Goal: Find contact information: Obtain details needed to contact an individual or organization

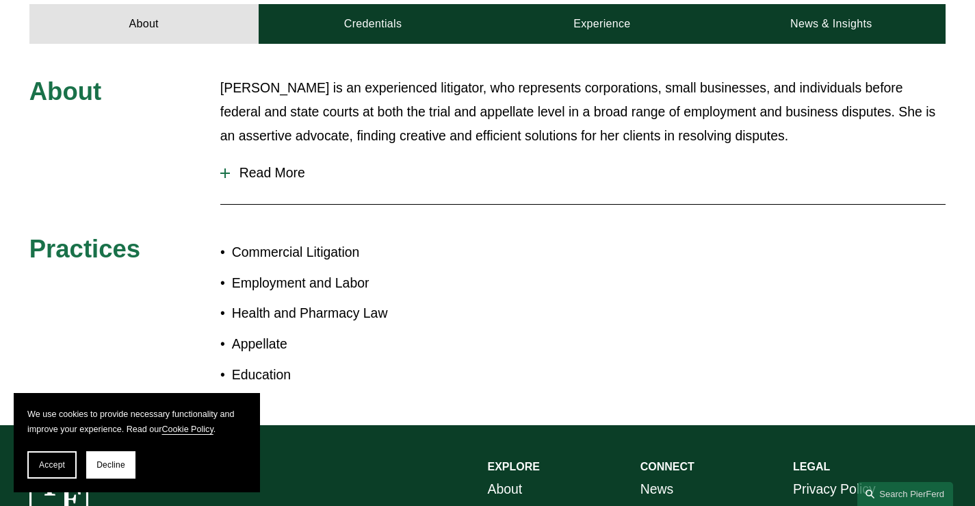
scroll to position [615, 0]
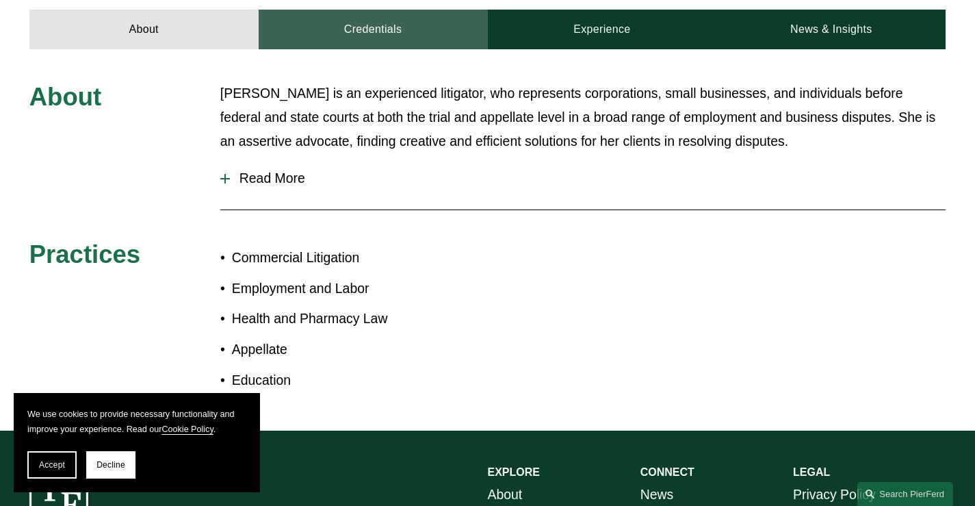
click at [363, 17] on link "Credentials" at bounding box center [373, 30] width 229 height 40
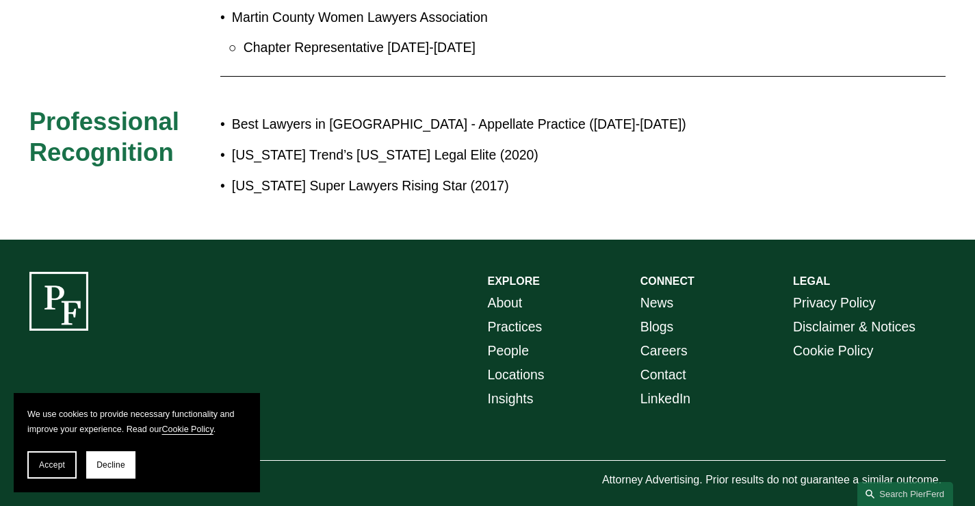
scroll to position [1445, 0]
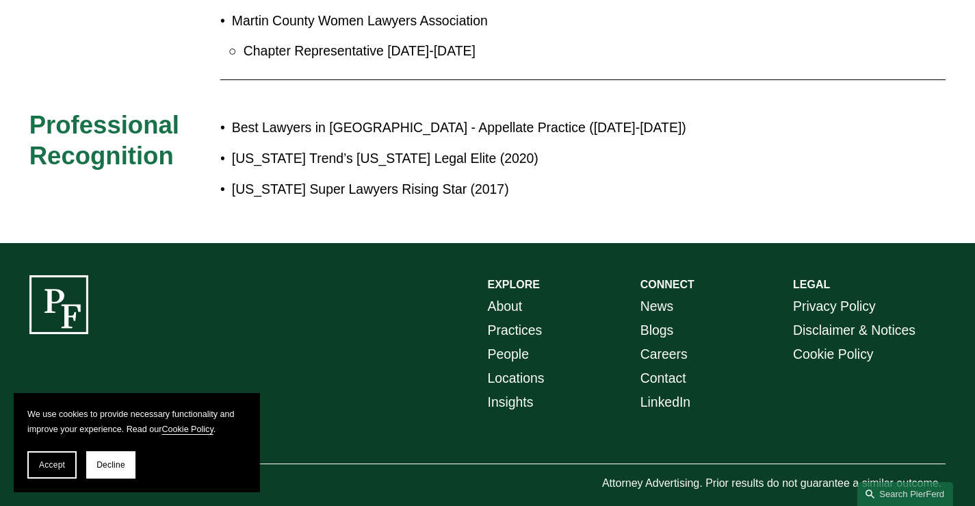
click at [677, 373] on link "Contact" at bounding box center [664, 378] width 46 height 24
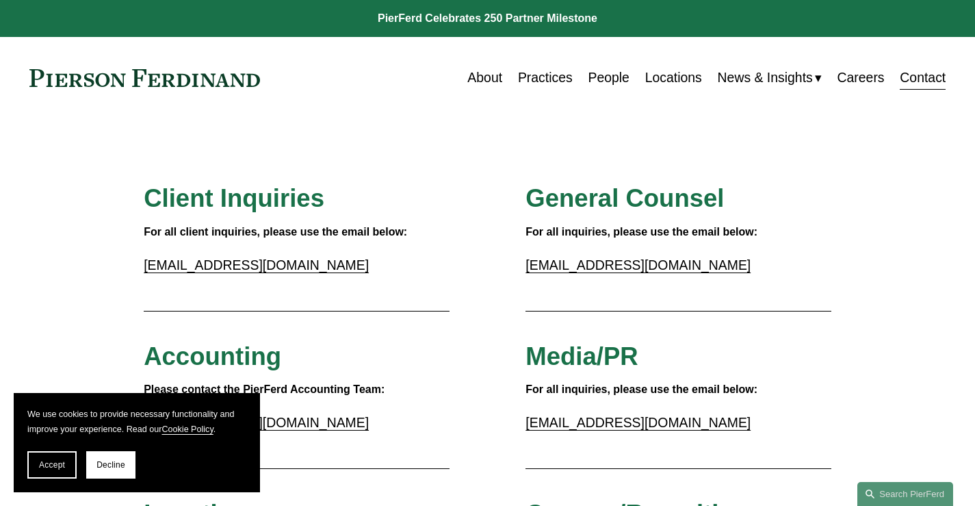
click at [662, 76] on link "Locations" at bounding box center [673, 77] width 57 height 27
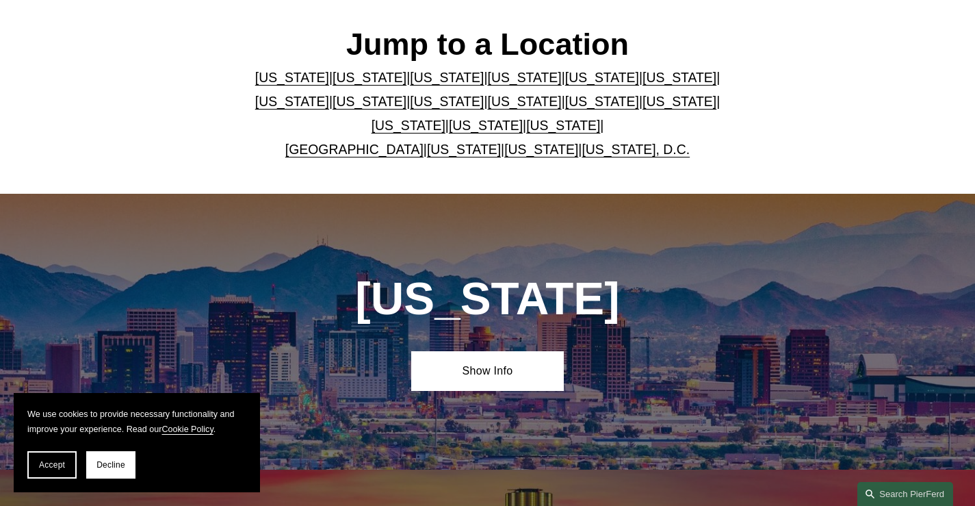
scroll to position [342, 0]
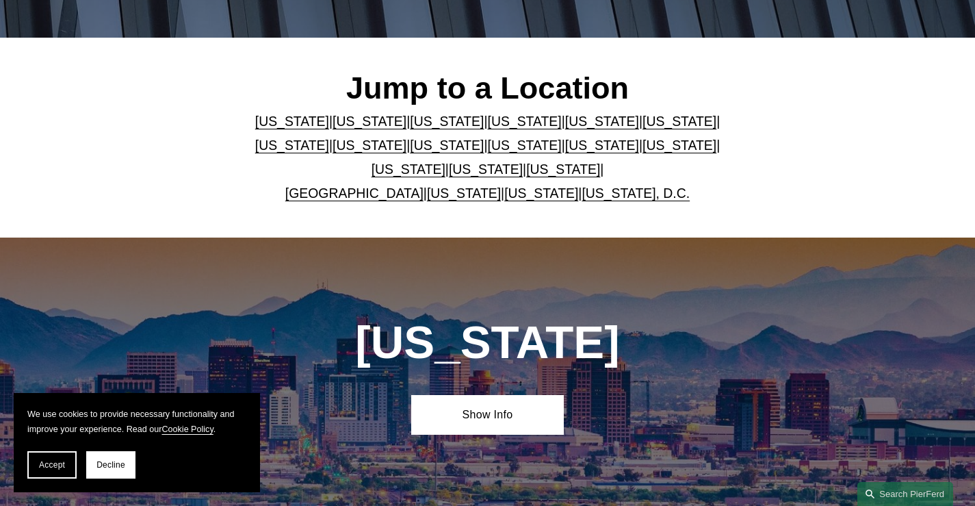
click at [329, 138] on link "[US_STATE]" at bounding box center [292, 145] width 74 height 15
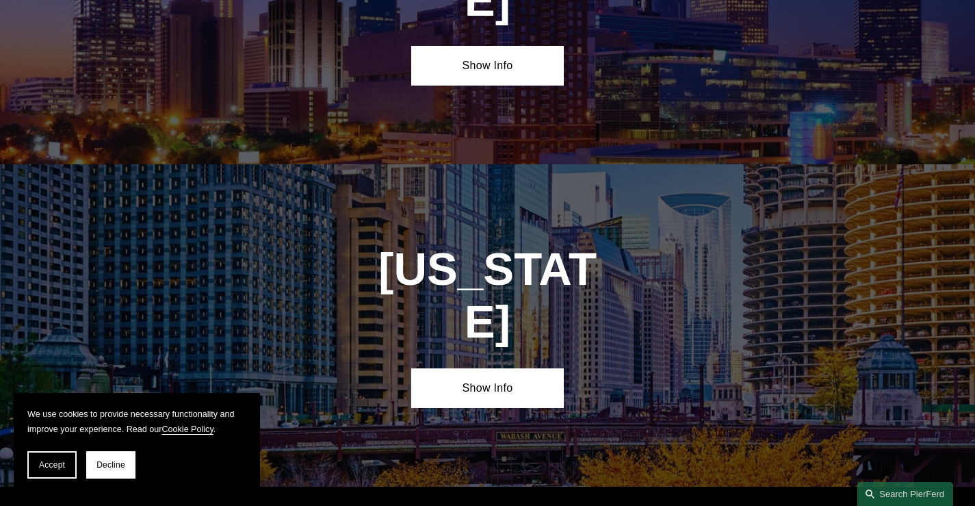
scroll to position [2256, 0]
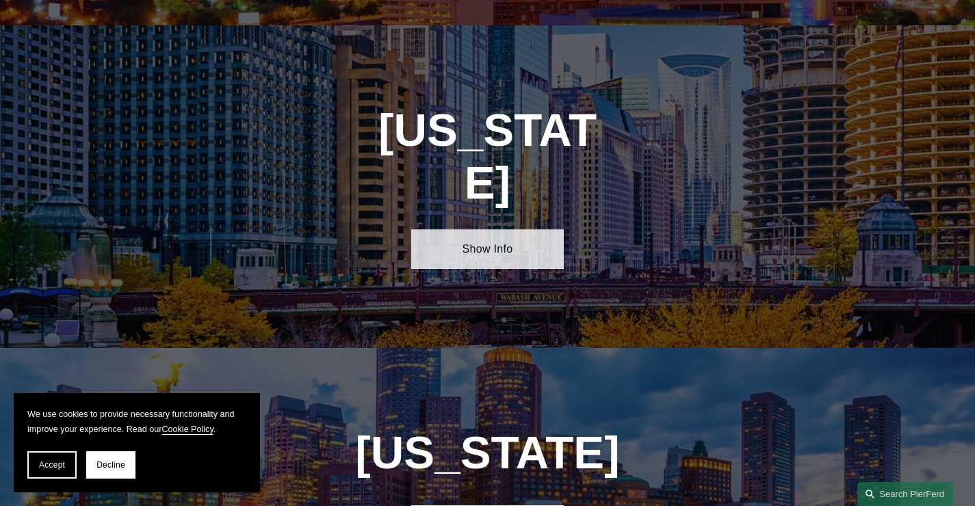
click at [478, 229] on link "Show Info" at bounding box center [487, 249] width 153 height 40
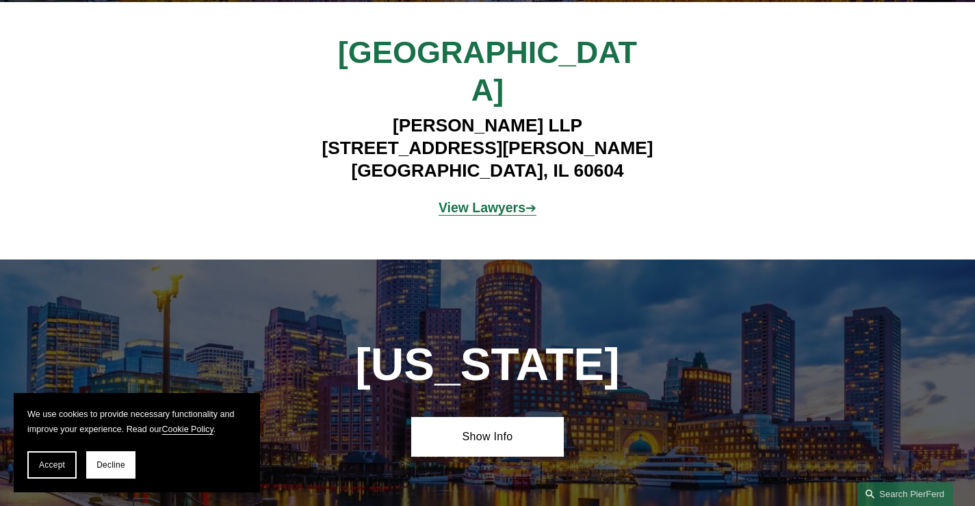
scroll to position [2611, 0]
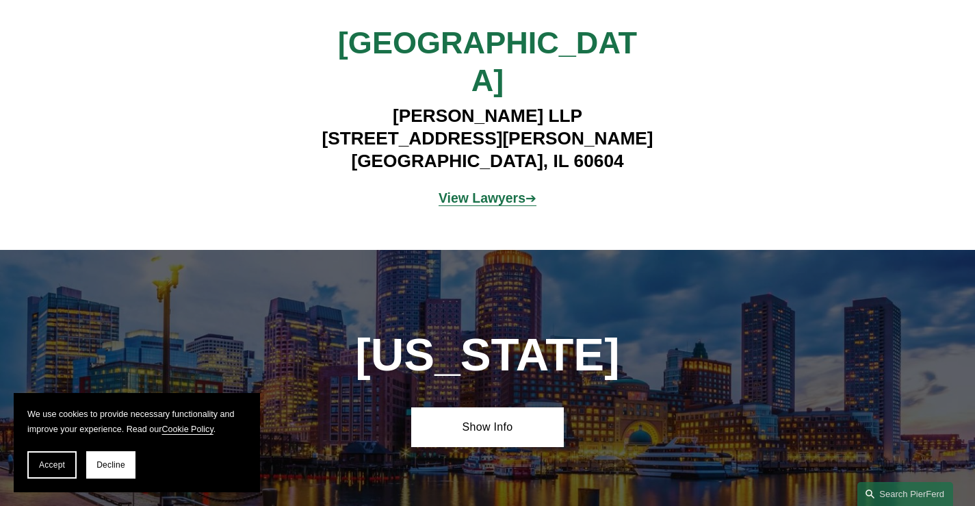
click at [480, 190] on strong "View Lawyers" at bounding box center [482, 197] width 87 height 15
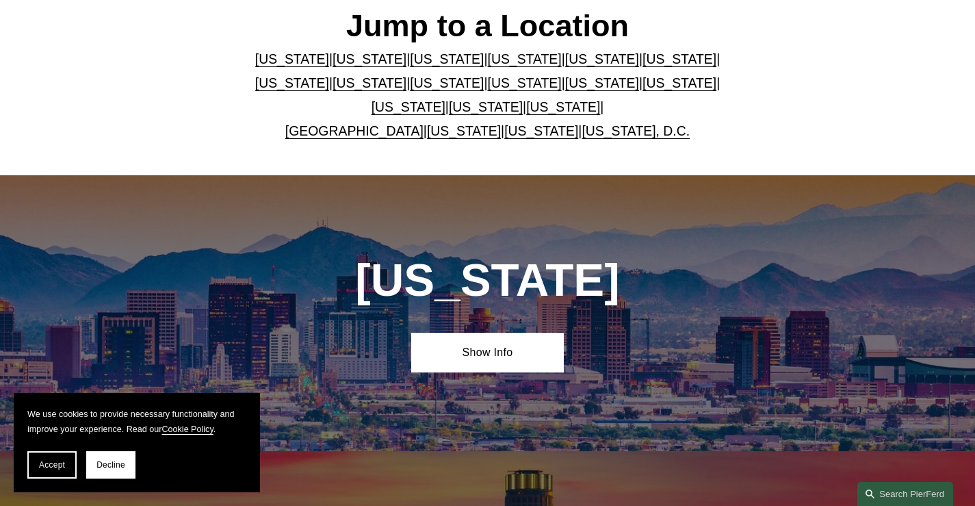
scroll to position [342, 0]
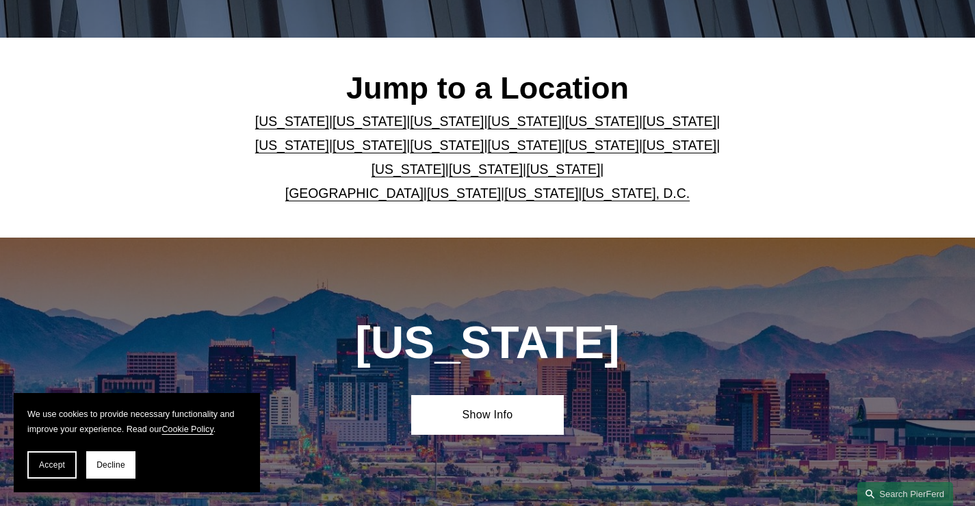
click at [565, 124] on link "[US_STATE]" at bounding box center [602, 121] width 74 height 15
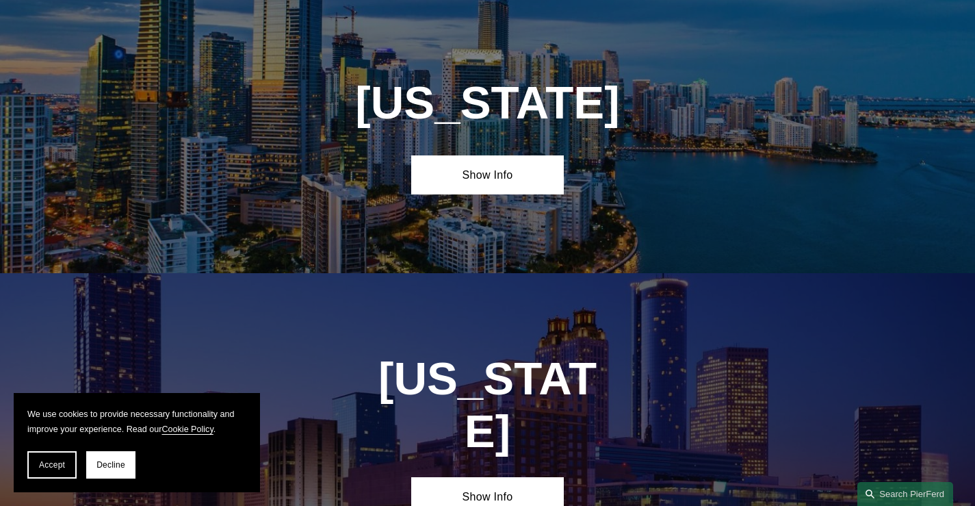
scroll to position [1699, 0]
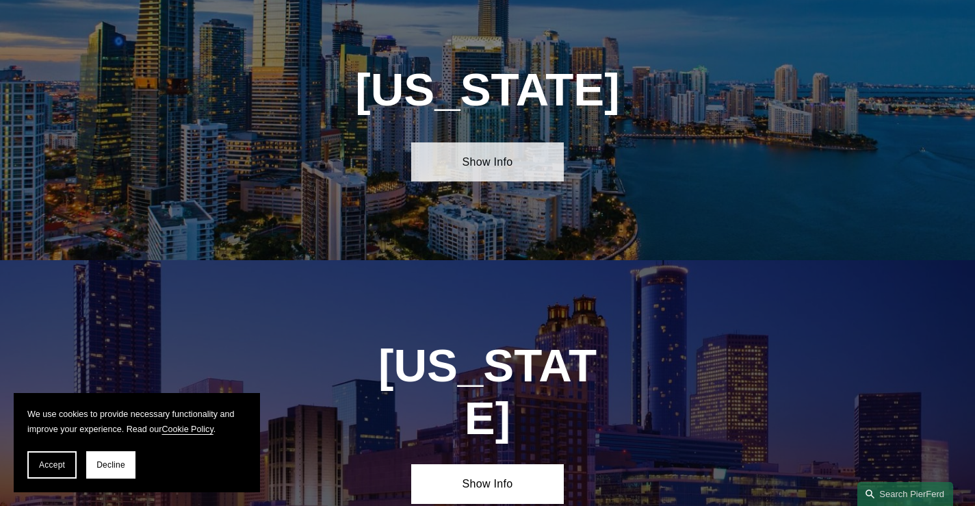
click at [486, 182] on link "Show Info" at bounding box center [487, 162] width 153 height 40
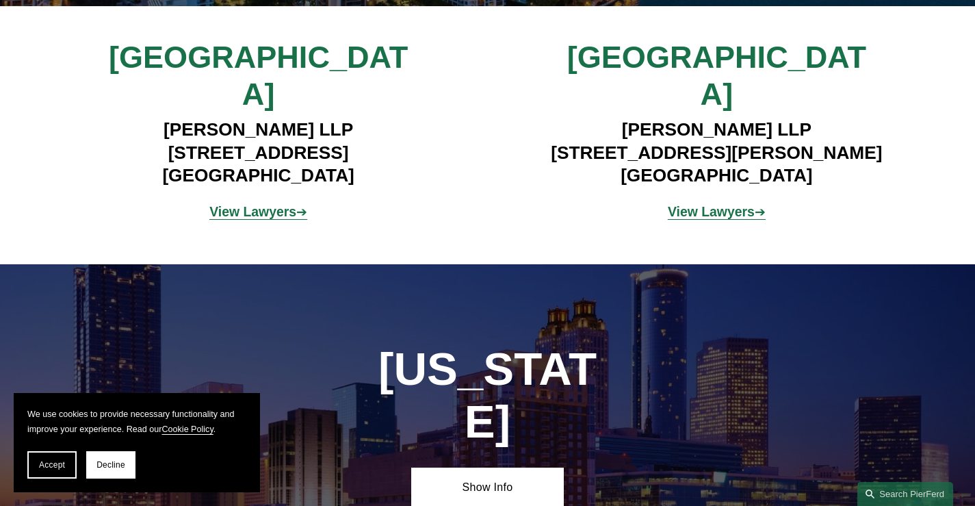
scroll to position [1934, 0]
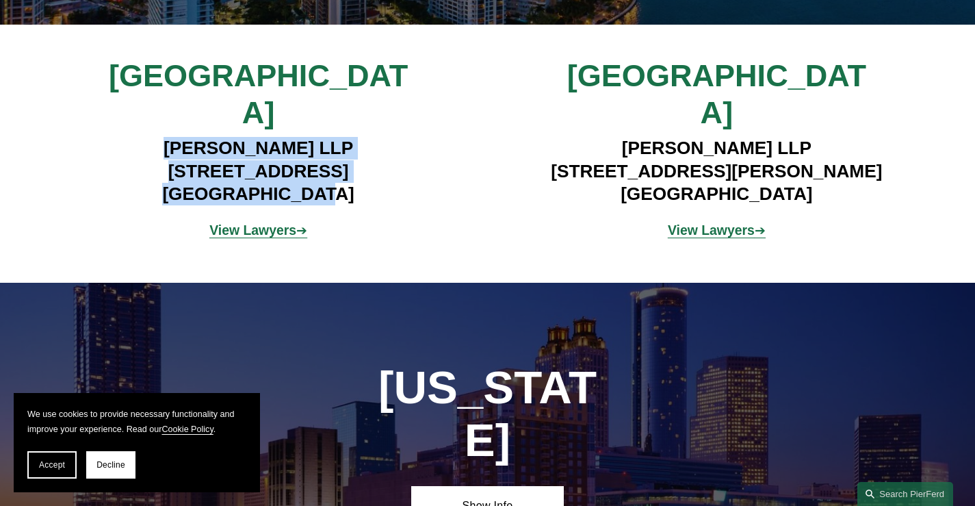
drag, startPoint x: 159, startPoint y: 132, endPoint x: 367, endPoint y: 175, distance: 211.8
click at [367, 175] on h4 "Pierson Ferdinand LLP 333 SE 2nd Avenue, Suite 2000 Miami, FL 33131" at bounding box center [259, 171] width 382 height 68
copy h4 "Pierson Ferdinand LLP 333 SE 2nd Avenue, Suite 2000 Miami, FL 33131"
click at [411, 192] on div "Pierson Ferdinand LLP 333 SE 2nd Avenue, Suite 2000 Miami, FL 33131" at bounding box center [259, 171] width 382 height 79
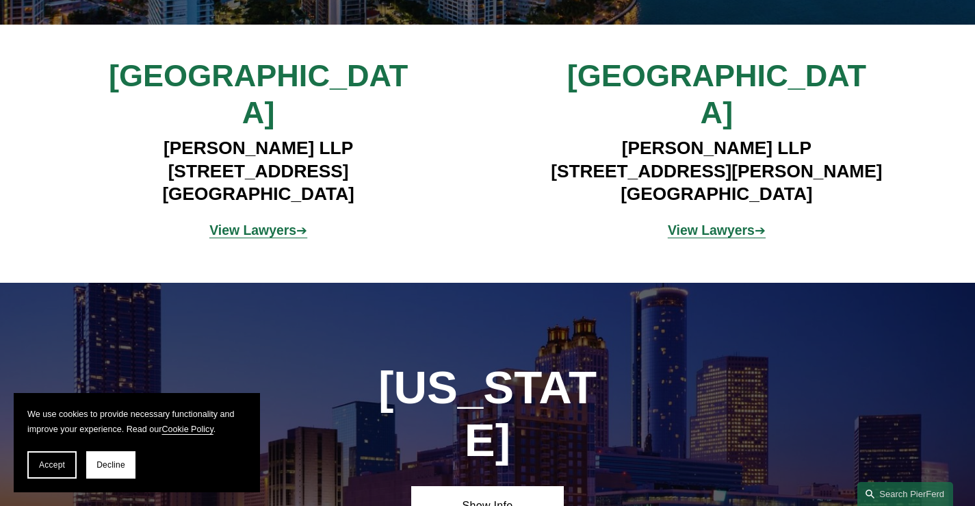
click at [260, 222] on strong "View Lawyers" at bounding box center [252, 229] width 87 height 15
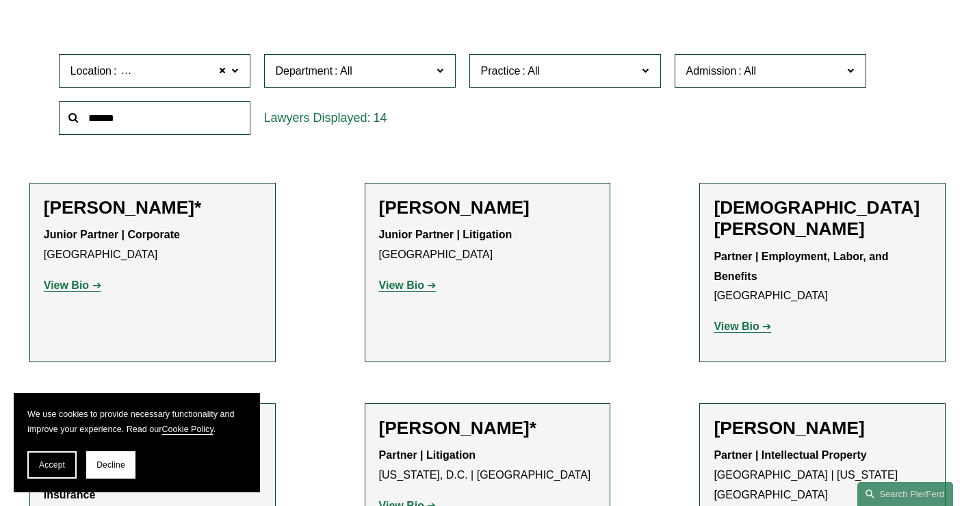
scroll to position [409, 0]
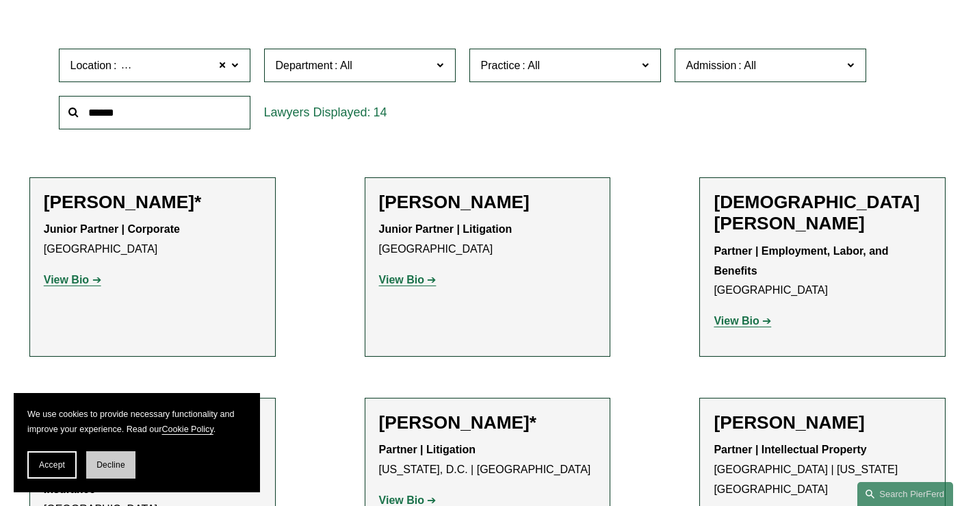
click at [103, 462] on span "Decline" at bounding box center [110, 465] width 29 height 10
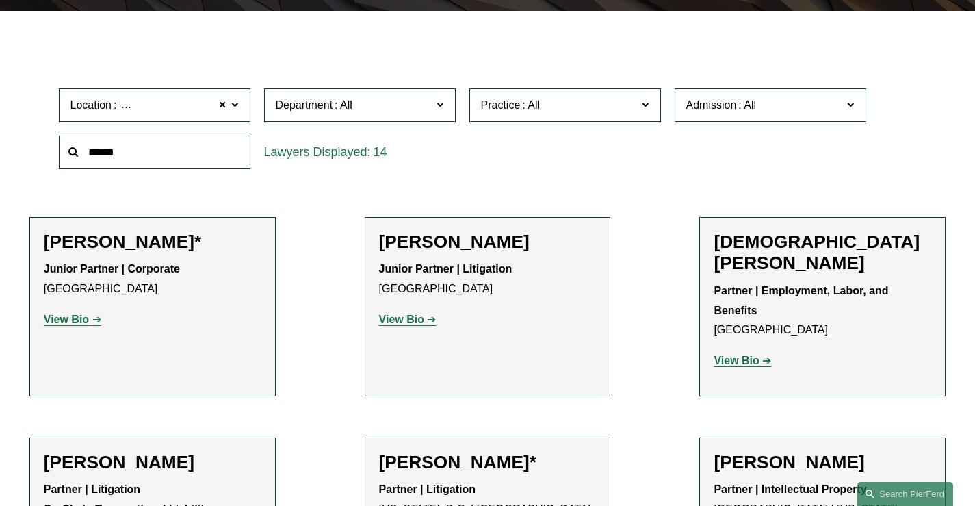
scroll to position [307, 0]
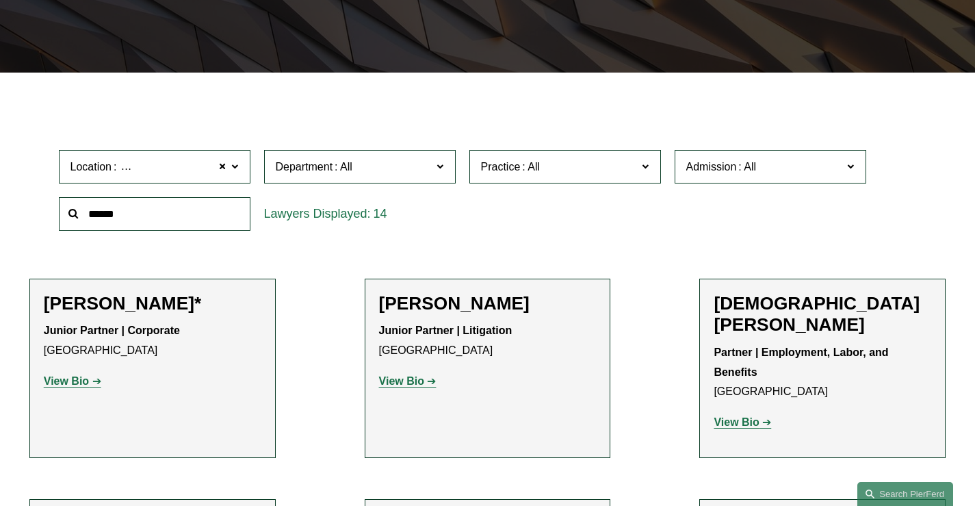
drag, startPoint x: 974, startPoint y: 126, endPoint x: 965, endPoint y: 80, distance: 46.7
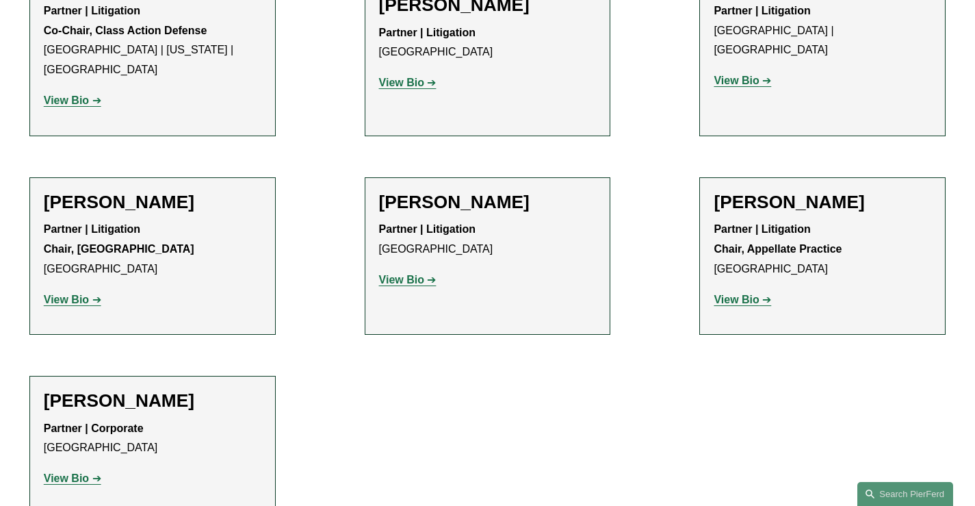
scroll to position [1201, 0]
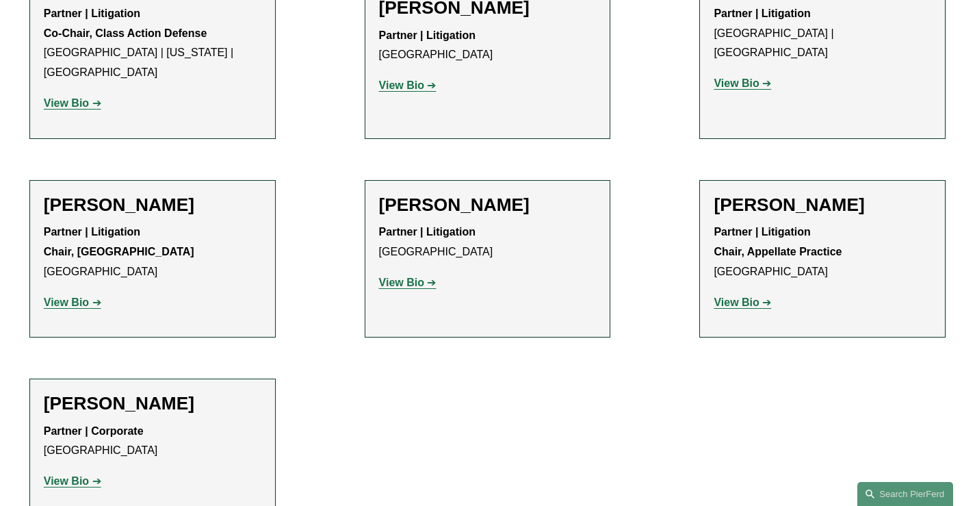
click at [734, 296] on strong "View Bio" at bounding box center [736, 302] width 45 height 12
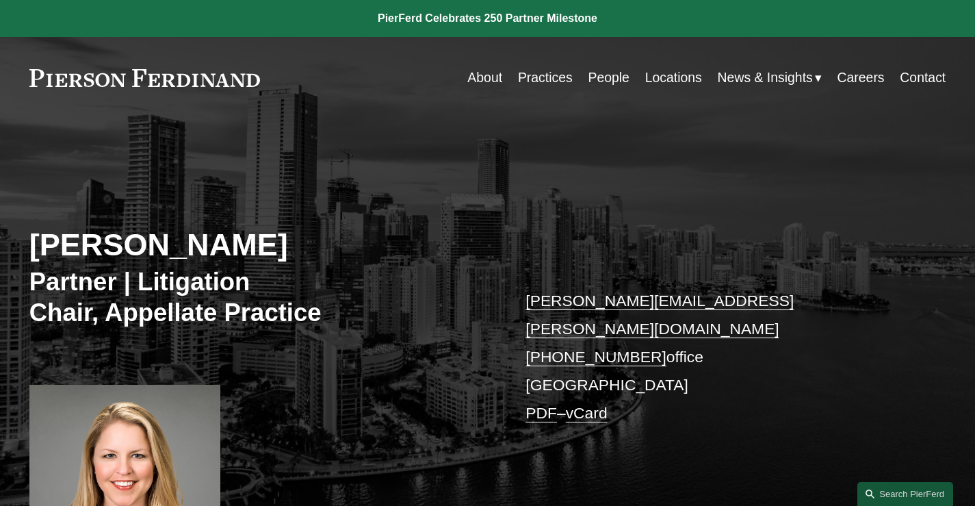
drag, startPoint x: 505, startPoint y: 299, endPoint x: 645, endPoint y: 331, distance: 143.3
click at [645, 331] on div "[PERSON_NAME] Partner | Litigation Chair, Appellate Practice [PERSON_NAME][EMAI…" at bounding box center [487, 356] width 975 height 417
copy div "[PERSON_NAME][EMAIL_ADDRESS][PERSON_NAME][DOMAIN_NAME] [PHONE_NUMBER]"
